Goal: Navigation & Orientation: Find specific page/section

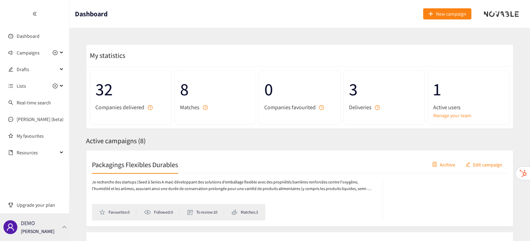
click at [66, 224] on div "DEMO [PERSON_NAME]" at bounding box center [34, 227] width 69 height 28
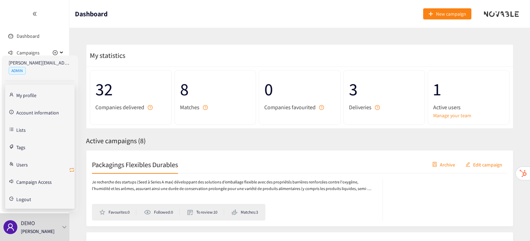
click at [74, 167] on icon "retweet" at bounding box center [72, 170] width 6 height 6
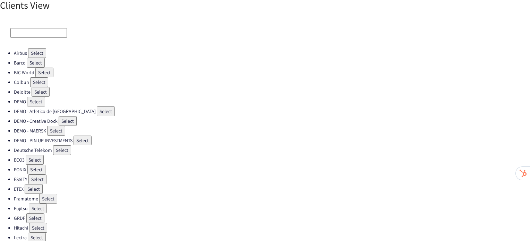
scroll to position [3, 0]
click at [41, 232] on button "Select" at bounding box center [37, 237] width 18 height 10
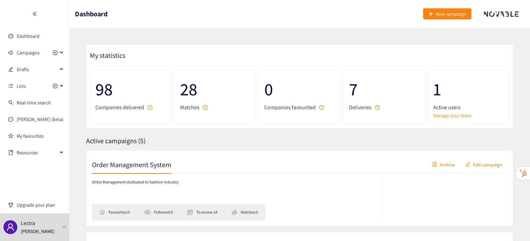
click at [138, 164] on h2 "Order Management System" at bounding box center [131, 164] width 79 height 10
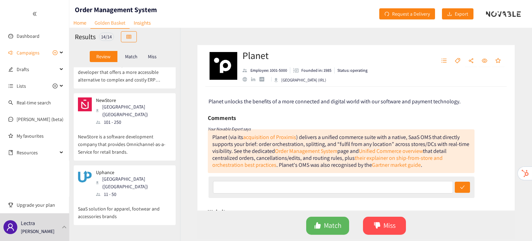
scroll to position [104, 0]
click at [124, 129] on p "NewStore is a software development company that provides Omnichannel-as-a-Servi…" at bounding box center [125, 140] width 94 height 30
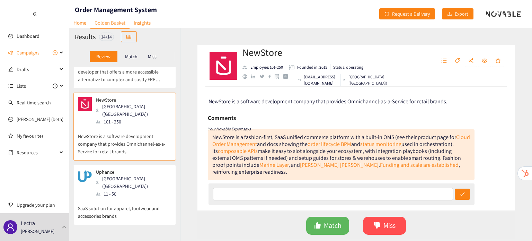
click at [152, 169] on div "Uphance [GEOGRAPHIC_DATA] ([GEOGRAPHIC_DATA]) 11 - 50" at bounding box center [125, 183] width 94 height 28
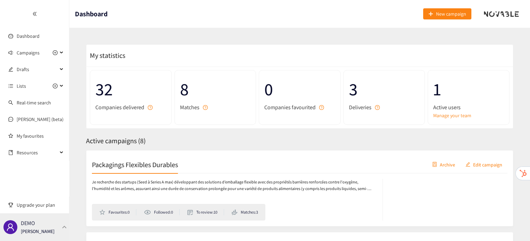
click at [63, 224] on div "DEMO [PERSON_NAME]" at bounding box center [34, 227] width 69 height 28
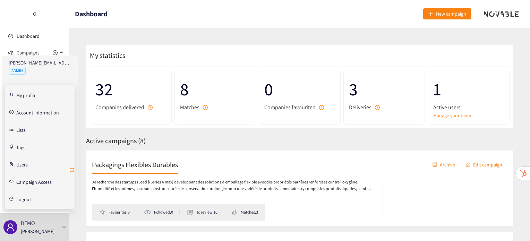
click at [73, 169] on icon "retweet" at bounding box center [72, 170] width 6 height 6
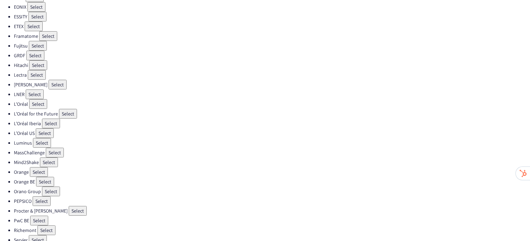
scroll to position [165, 0]
click at [60, 216] on li "PwC BE Select" at bounding box center [272, 221] width 516 height 10
click at [69, 206] on button "Select" at bounding box center [78, 211] width 18 height 10
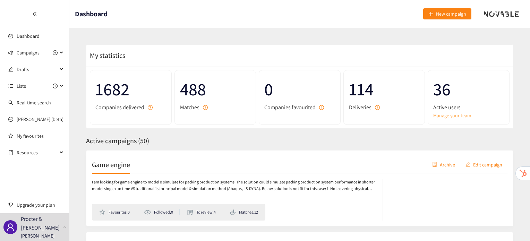
click at [453, 117] on link "Manage your team" at bounding box center [468, 116] width 71 height 8
